Goal: Communication & Community: Answer question/provide support

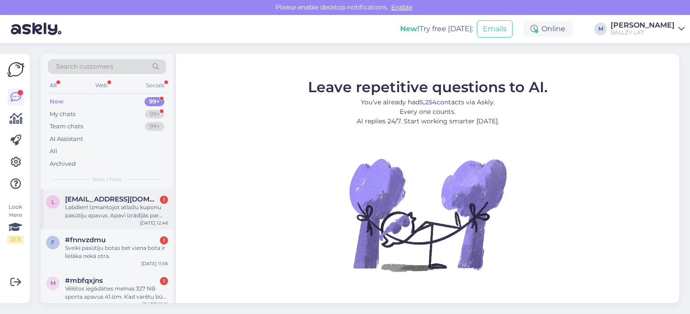
click at [125, 214] on div "Labdien! Izmantojot atlaižu kuponu pasūtīju apavus. Apavi izrādījās par lieli. …" at bounding box center [116, 211] width 103 height 16
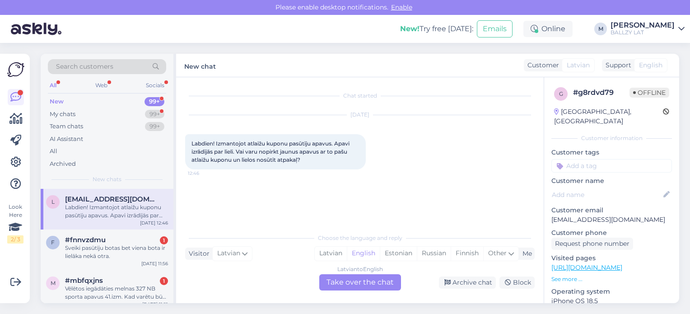
click at [348, 282] on div "Latvian to English Take over the chat" at bounding box center [360, 282] width 82 height 16
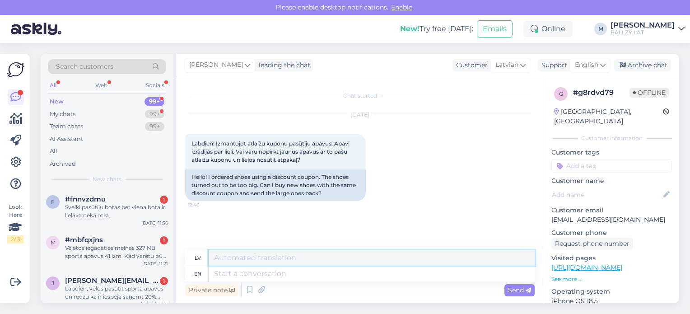
click at [276, 259] on textarea at bounding box center [372, 257] width 326 height 15
drag, startPoint x: 460, startPoint y: 257, endPoint x: 202, endPoint y: 245, distance: 258.7
click at [202, 245] on div "Chat started [DATE] Labdien! Izmantojot atlaižu kuponu pasūtīju apavus. Apavi i…" at bounding box center [360, 190] width 368 height 226
type textarea "Sveiki! Diemžēl nē, atlaižu kodiņš ir tikai vienreiz lietojams."
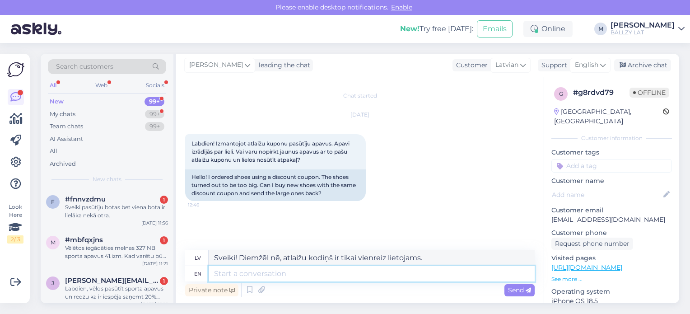
click at [295, 277] on textarea at bounding box center [372, 273] width 326 height 15
paste textarea "Sveiki! Diemžēl nē, atlaižu kodiņš ir tikai vienreiz lietojams."
type textarea "Sveiki! Diemžēl nē, atlaižu kodiņš ir tikai vienreiz lietojams."
click at [514, 294] on span "Send" at bounding box center [519, 290] width 23 height 8
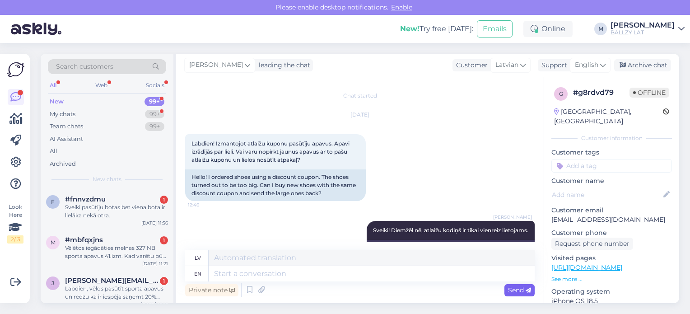
scroll to position [23, 0]
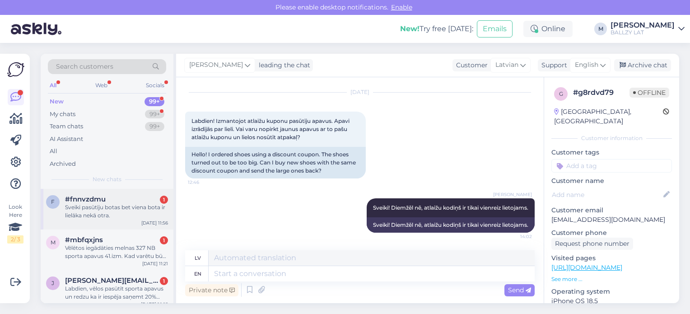
click at [130, 210] on div "Sveiki pasūtīju botas bet viena bota ir lielāka nekā otra." at bounding box center [116, 211] width 103 height 16
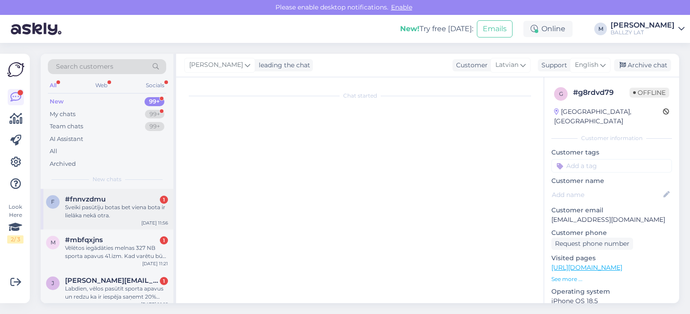
scroll to position [0, 0]
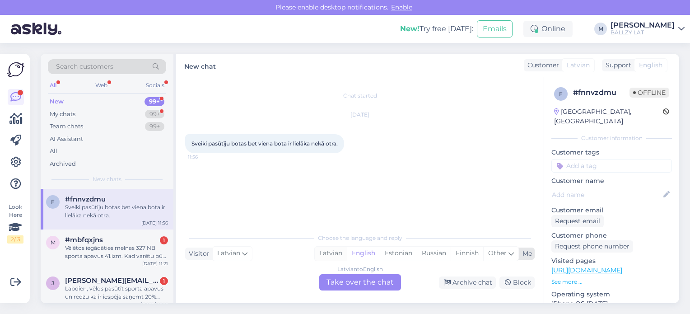
click at [332, 251] on div "Latvian" at bounding box center [331, 254] width 32 height 14
click at [344, 283] on div "Latvian to Latvian Take over the chat" at bounding box center [360, 282] width 82 height 16
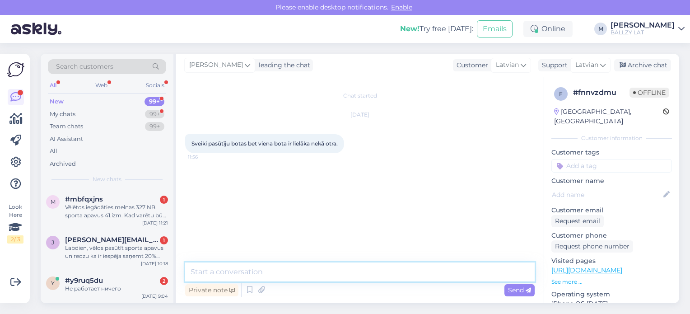
click at [282, 271] on textarea at bounding box center [360, 271] width 350 height 19
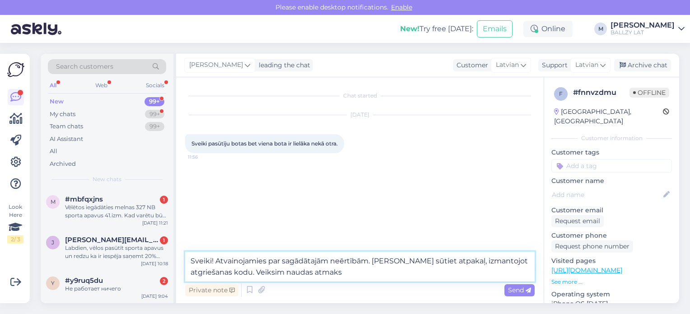
type textarea "Sveiki! Atvainojamies par sagādātajām neērtībām. [PERSON_NAME] sūtiet atpakaļ, …"
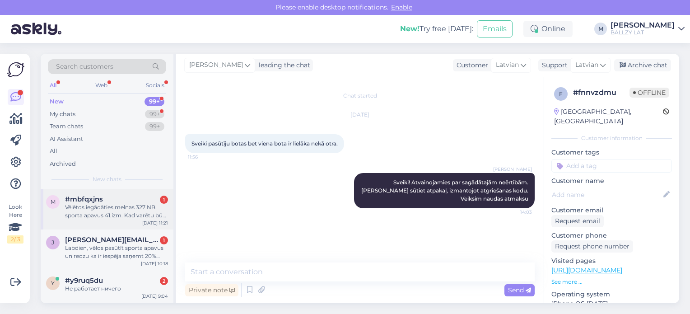
click at [133, 215] on div "Vēlētos iegādāties melnas 327 NB sporta apavus 41.izm. Kad varētu būt piedāvāju…" at bounding box center [116, 211] width 103 height 16
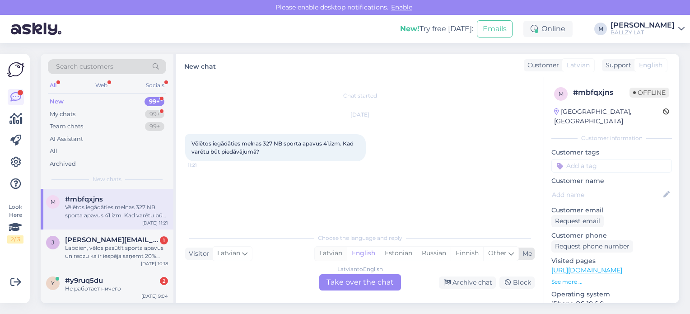
click at [325, 259] on div "Latvian" at bounding box center [331, 254] width 32 height 14
click at [345, 280] on div "Latvian to Latvian Take over the chat" at bounding box center [360, 282] width 82 height 16
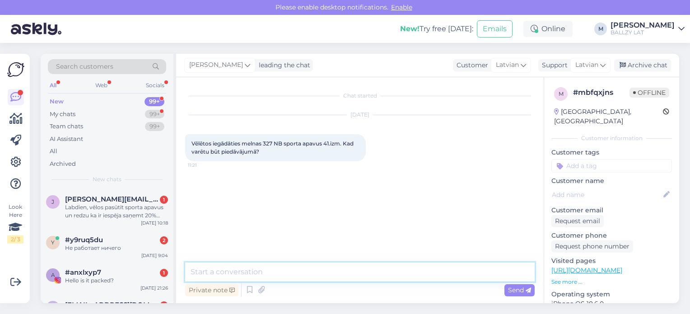
click at [303, 275] on textarea at bounding box center [360, 271] width 350 height 19
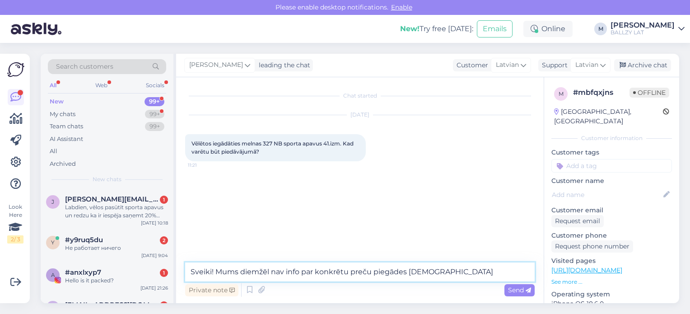
type textarea "Sveiki! Mums diemžēl nav info par konkrētu preču piegādes laikiem"
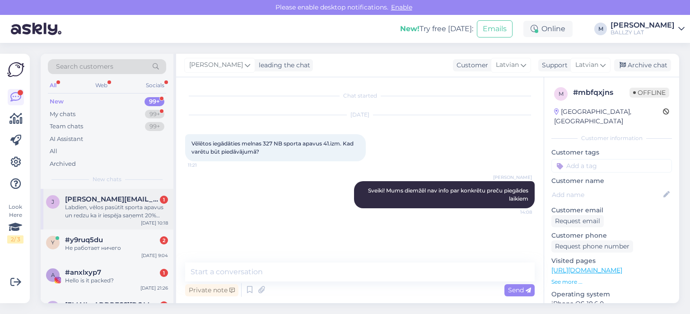
click at [139, 213] on div "Labdien, vēlos pasūtīt sporta apavus un redzu ka ir iespēja saņemt 20% atlaidi …" at bounding box center [116, 211] width 103 height 16
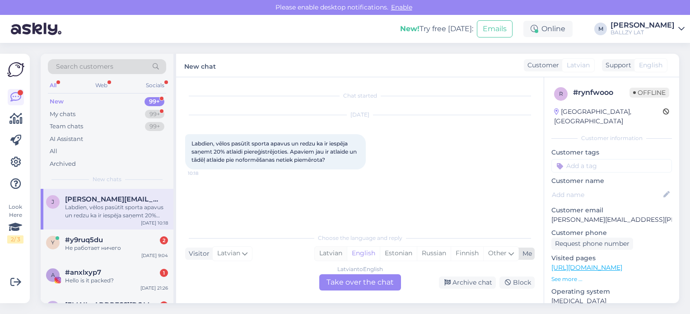
click at [336, 253] on div "Latvian" at bounding box center [331, 254] width 32 height 14
click at [348, 280] on div "Latvian to Latvian Take over the chat" at bounding box center [360, 282] width 82 height 16
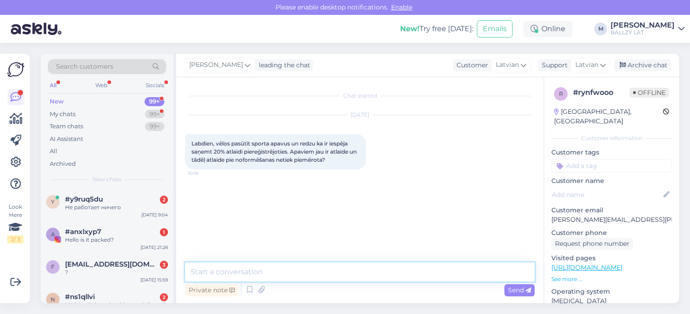
click at [299, 277] on textarea at bounding box center [360, 271] width 350 height 19
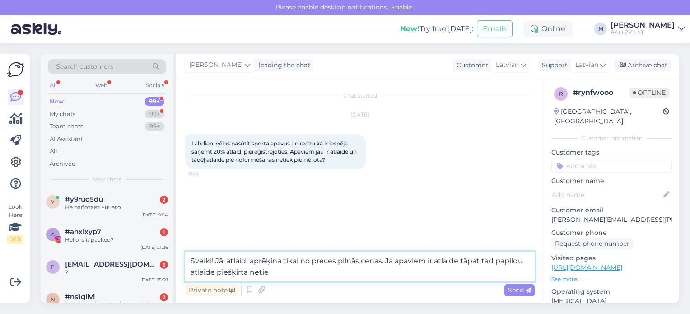
type textarea "Sveiki! Jā, atlaidi aprēķina tikai no preces pilnās cenas. Ja apaviem ir atlaid…"
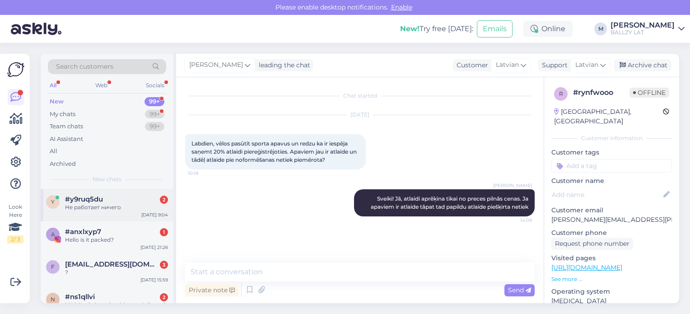
click at [144, 206] on div "Не работает ничего" at bounding box center [116, 207] width 103 height 8
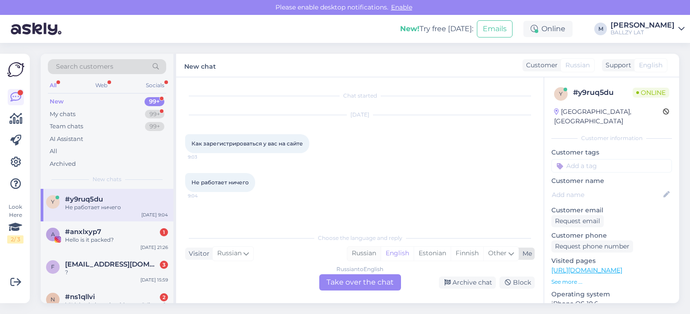
click at [370, 251] on div "Russian" at bounding box center [363, 254] width 33 height 14
click at [365, 280] on div "Russian to Russian Take over the chat" at bounding box center [360, 282] width 82 height 16
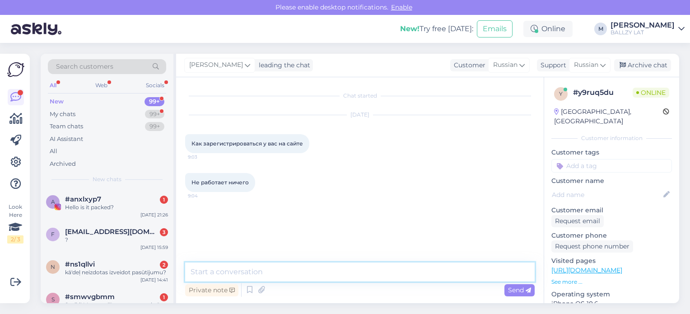
click at [322, 278] on textarea at bounding box center [360, 271] width 350 height 19
type textarea "Sveiki! Kurā brīdī rodas problēma reģistrējoties?"
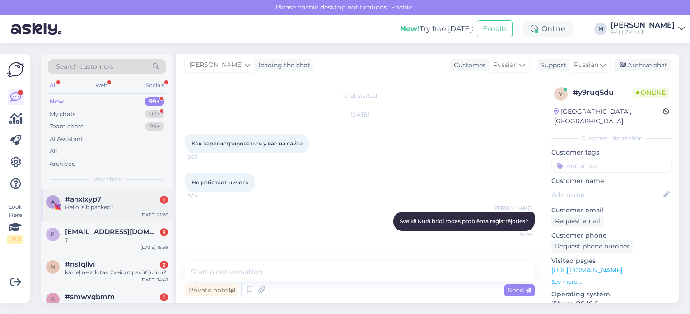
click at [126, 200] on div "#anxlxyp7 1" at bounding box center [116, 199] width 103 height 8
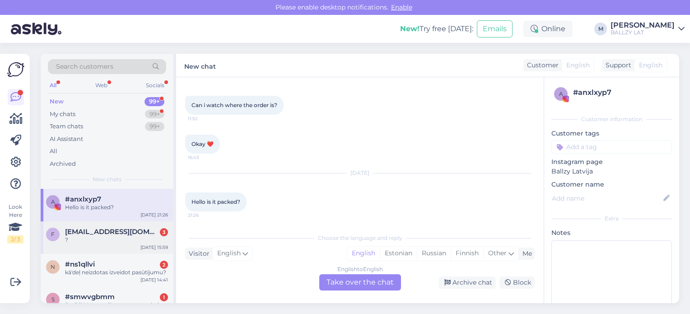
click at [132, 236] on div "?" at bounding box center [116, 240] width 103 height 8
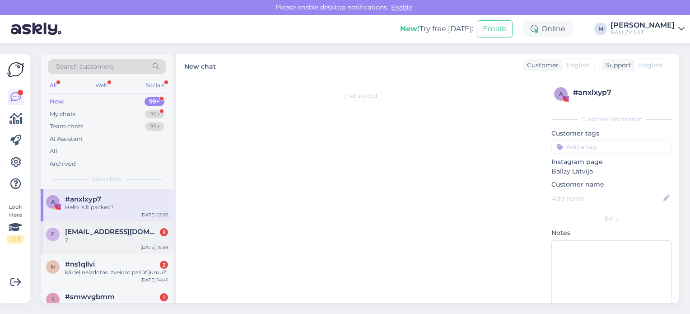
scroll to position [36, 0]
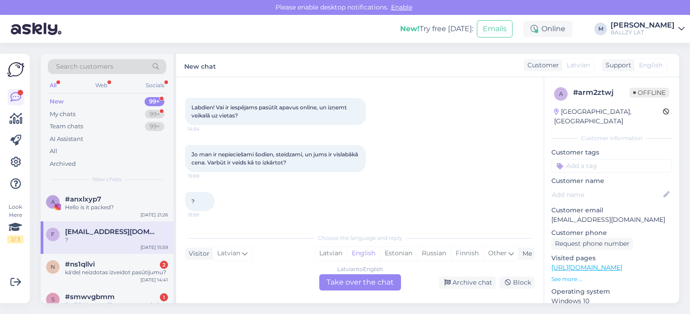
drag, startPoint x: 339, startPoint y: 240, endPoint x: 346, endPoint y: 276, distance: 37.1
click at [346, 276] on div "Choose the language and reply Visitor Latvian Me Latvian English Estonian Russi…" at bounding box center [360, 260] width 350 height 62
click at [365, 285] on div "Latvian to English Take over the chat" at bounding box center [360, 282] width 82 height 16
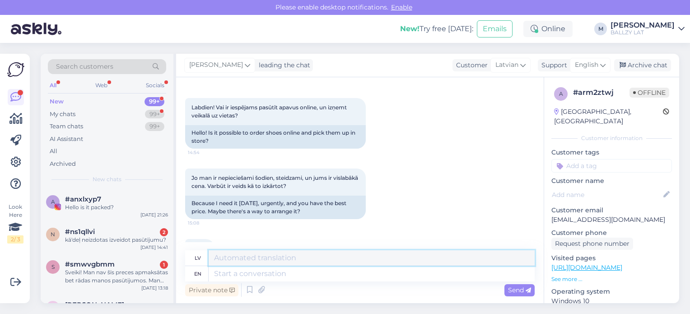
click at [325, 259] on textarea at bounding box center [372, 257] width 326 height 15
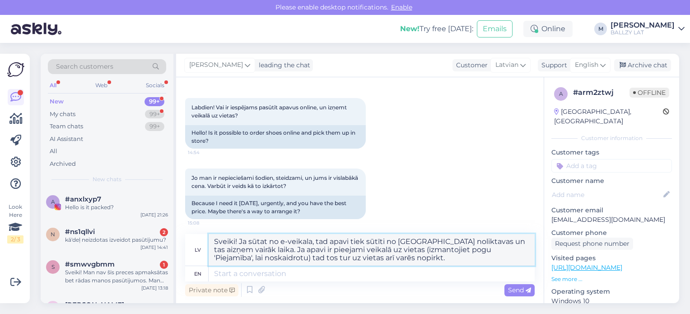
drag, startPoint x: 419, startPoint y: 260, endPoint x: 204, endPoint y: 230, distance: 217.5
click at [204, 230] on div "Chat started [DATE] Labdien! Vai ir iespējams pasūtīt apavus online, un izņemt …" at bounding box center [360, 190] width 368 height 226
type textarea "Sveiki! Ja sūtat no e-veikala, tad apavi tiek sūtīti no [GEOGRAPHIC_DATA] nolik…"
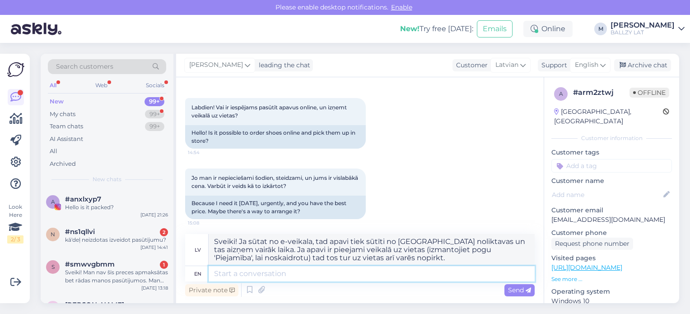
click at [257, 277] on textarea at bounding box center [372, 273] width 326 height 15
paste textarea "Sveiki! Ja sūtat no e-veikala, tad apavi tiek sūtīti no [GEOGRAPHIC_DATA] nolik…"
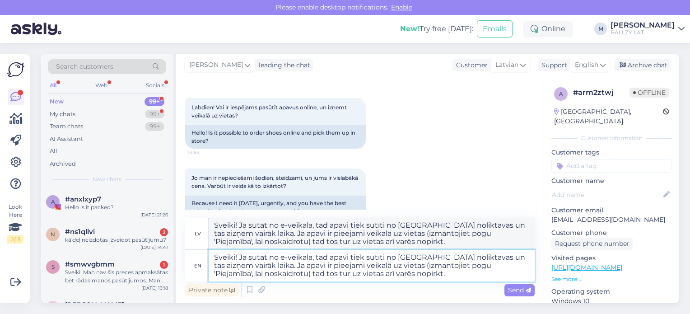
type textarea "Sveiki! Ja sūtat no e-veikala, tad apavi tiek sūtīti no [GEOGRAPHIC_DATA] nolik…"
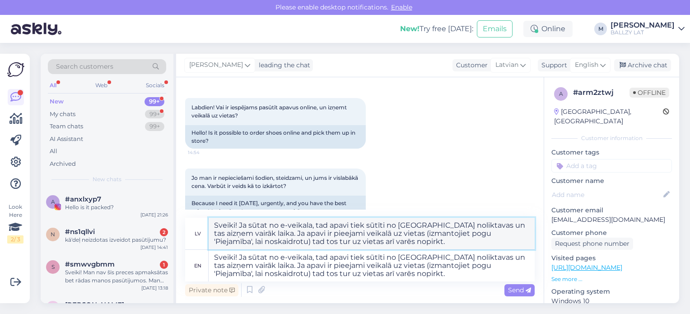
click at [391, 243] on textarea "Sveiki! Ja sūtat no e-veikala, tad apavi tiek sūtīti no [GEOGRAPHIC_DATA] nolik…" at bounding box center [372, 234] width 326 height 32
type textarea "Sveiki! Ja sūta no e-veikala, tad apavi tiek sūtīti no [GEOGRAPHIC_DATA] nolikt…"
click at [514, 290] on span "Send" at bounding box center [519, 290] width 23 height 8
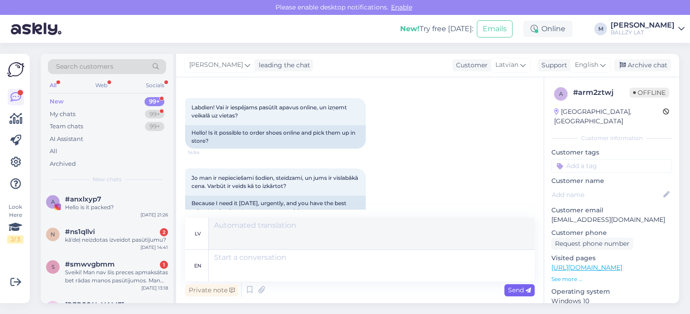
scroll to position [199, 0]
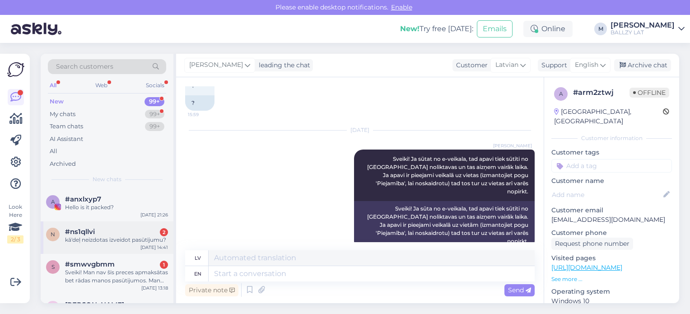
click at [135, 242] on div "kā'deļ neizdotas izveidot pasūtījumu?" at bounding box center [116, 240] width 103 height 8
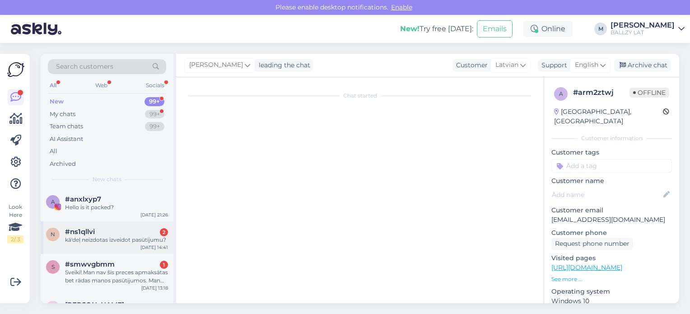
scroll to position [0, 0]
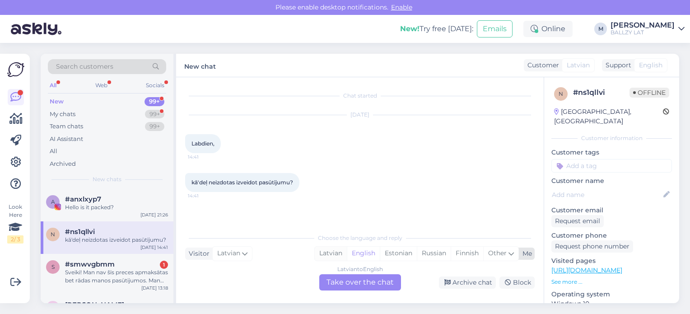
click at [335, 251] on div "Latvian" at bounding box center [331, 254] width 32 height 14
click at [344, 280] on div "Latvian to Latvian Take over the chat" at bounding box center [360, 282] width 82 height 16
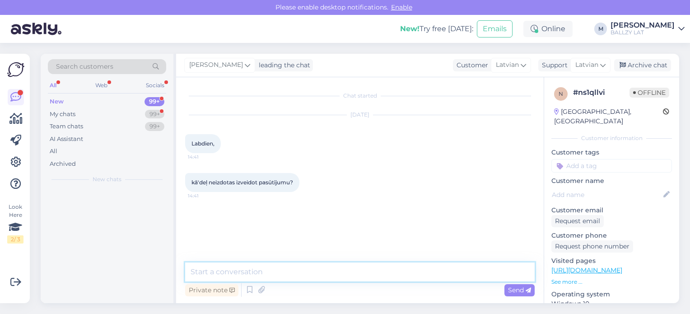
click at [295, 276] on textarea at bounding box center [360, 271] width 350 height 19
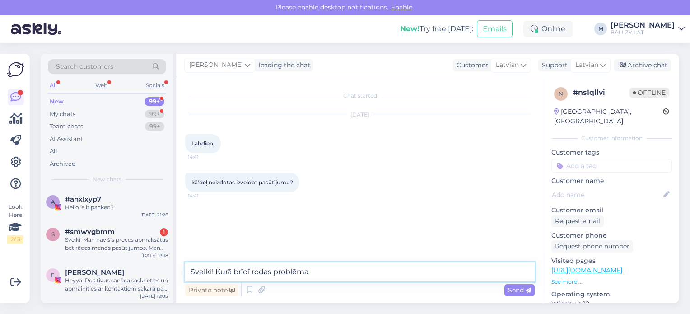
type textarea "Sveiki! Kurā brīdī rodas problēma?"
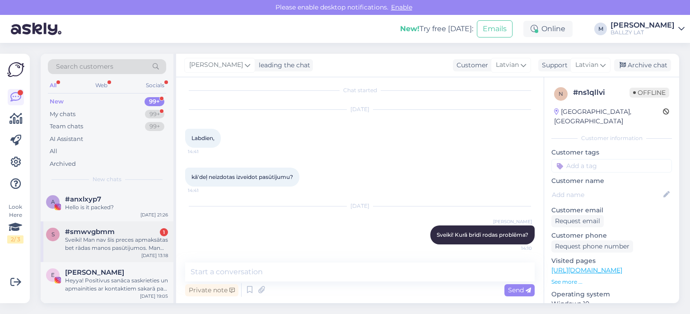
click at [115, 251] on div "Sveiki! Man nav šīs preces apmaksātas bet rādas manos pasūtijumos. Man rādas ka…" at bounding box center [116, 244] width 103 height 16
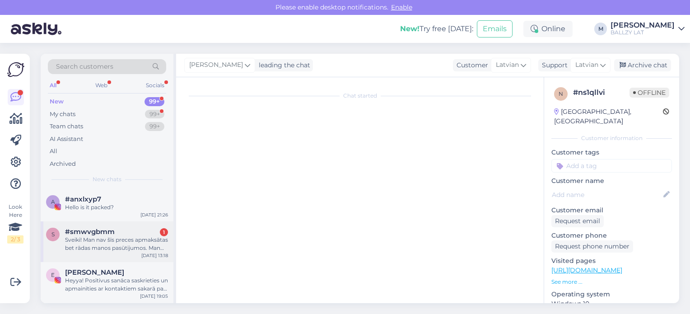
scroll to position [0, 0]
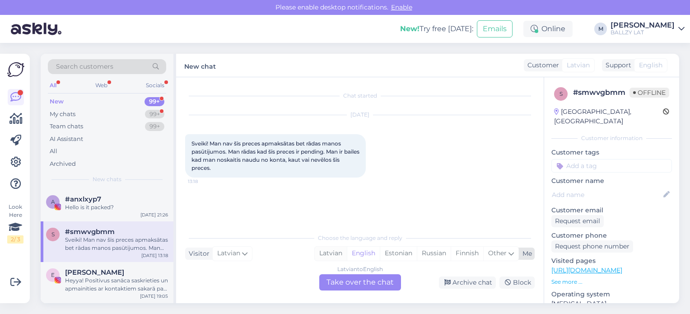
click at [338, 252] on div "Latvian" at bounding box center [331, 254] width 32 height 14
click at [347, 284] on div "Latvian to Latvian Take over the chat" at bounding box center [360, 282] width 82 height 16
click at [359, 283] on div "Latvian to Latvian Take over the chat" at bounding box center [360, 282] width 82 height 16
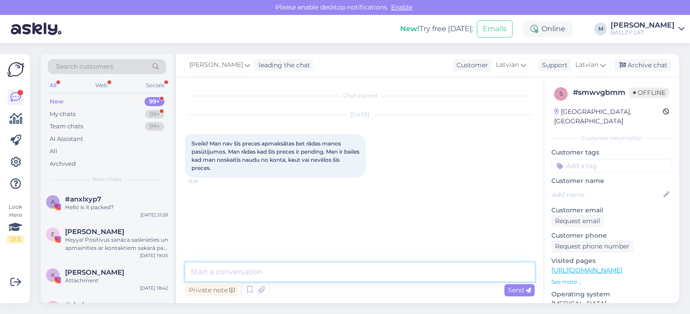
click at [227, 273] on textarea at bounding box center [360, 271] width 350 height 19
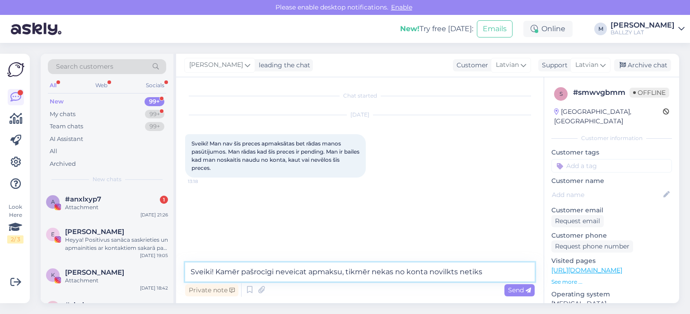
type textarea "Sveiki! Kamēr pašrocīgi neveicat apmaksu, tikmēr nekas no konta novilkts netiks."
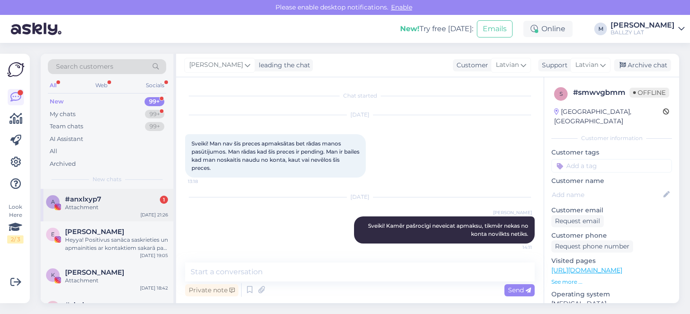
click at [75, 204] on div "Attachment" at bounding box center [116, 207] width 103 height 8
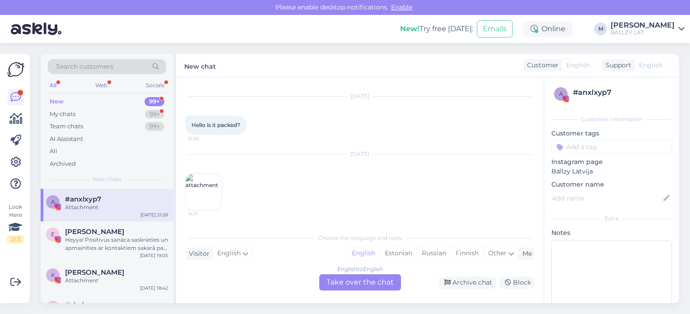
scroll to position [627, 0]
click at [202, 192] on img at bounding box center [204, 193] width 36 height 36
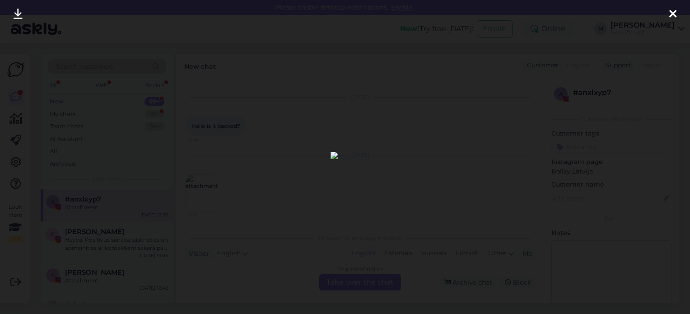
click at [224, 207] on div at bounding box center [345, 157] width 690 height 314
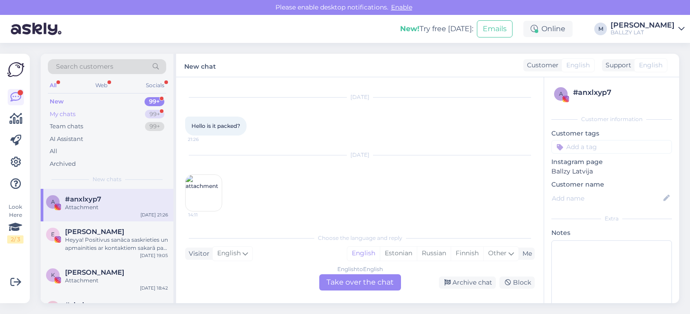
click at [73, 115] on div "My chats" at bounding box center [63, 114] width 26 height 9
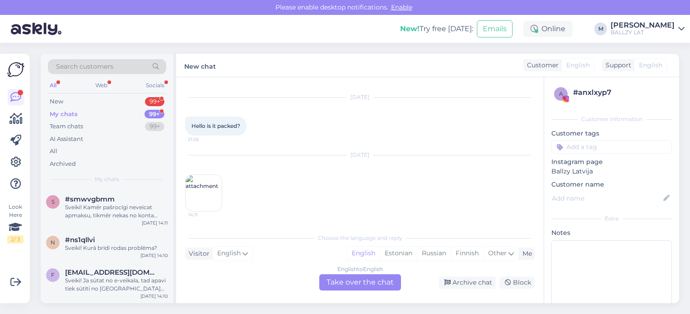
click at [126, 187] on div "Search customers All Web Socials New 99+ My chats 99+ Team chats 99+ AI Assista…" at bounding box center [107, 121] width 133 height 135
click at [111, 209] on div "Sveiki! Kamēr pašrocīgi neveicat apmaksu, tikmēr nekas no konta novilkts netiks." at bounding box center [116, 211] width 103 height 16
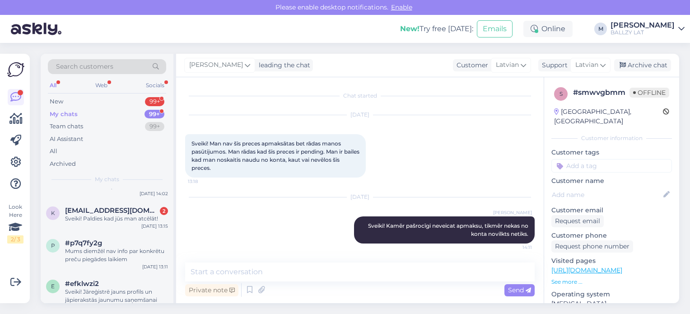
scroll to position [307, 0]
click at [112, 216] on div "Sveiki! Paldies kad jūs man atcēlāt!" at bounding box center [116, 217] width 103 height 8
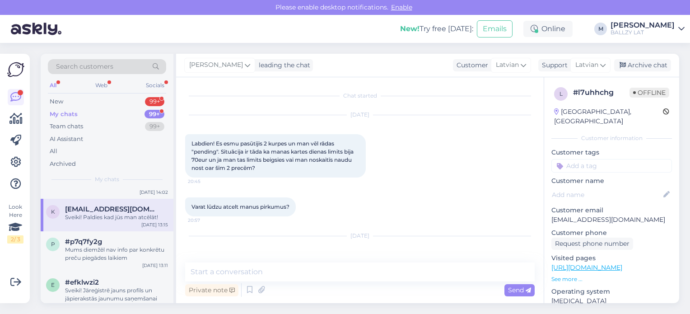
scroll to position [182, 0]
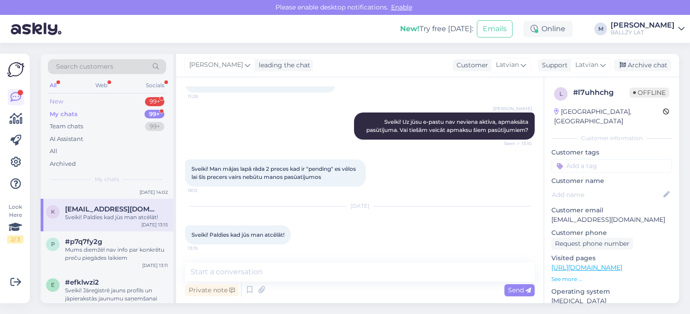
click at [82, 101] on div "New 99+" at bounding box center [107, 101] width 118 height 13
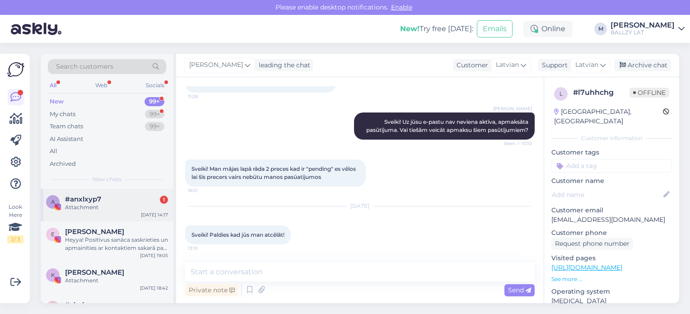
click at [112, 192] on div "a #anxlxyp7 1 Attachment [DATE] 14:17" at bounding box center [107, 205] width 133 height 33
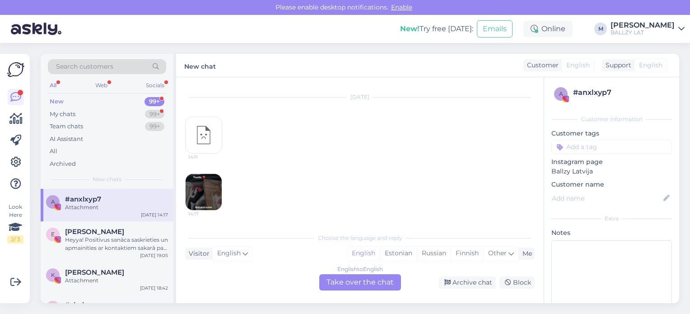
scroll to position [683, 0]
